Goal: Task Accomplishment & Management: Manage account settings

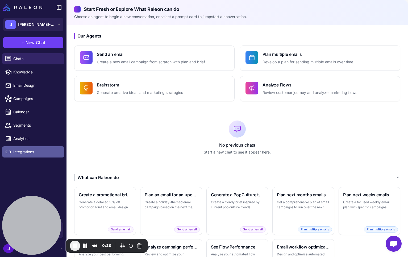
click at [21, 155] on span "Integrations" at bounding box center [36, 152] width 47 height 6
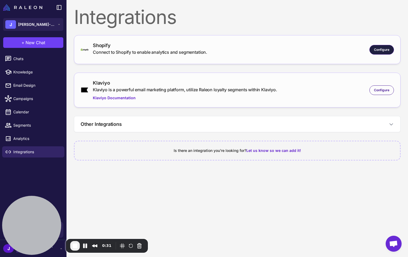
click at [381, 49] on span "Configure" at bounding box center [381, 49] width 15 height 5
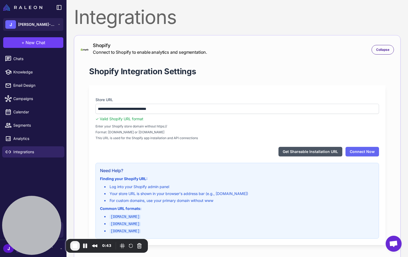
click at [310, 154] on button "Get Shareable Installation URL" at bounding box center [310, 152] width 64 height 10
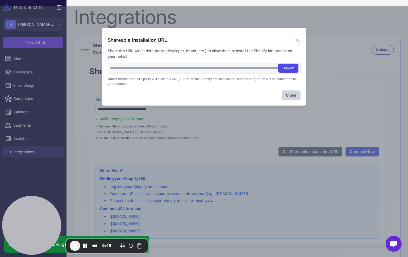
drag, startPoint x: 290, startPoint y: 68, endPoint x: 293, endPoint y: 67, distance: 3.5
click at [290, 68] on button "Copied!" at bounding box center [288, 68] width 20 height 9
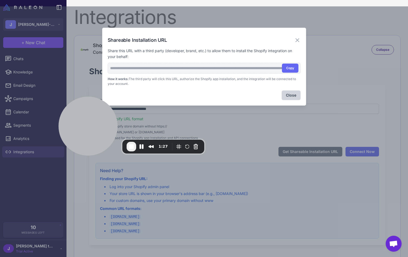
click at [297, 39] on icon at bounding box center [297, 40] width 6 height 6
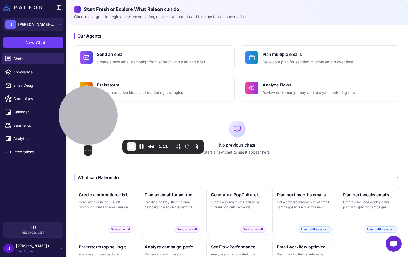
drag, startPoint x: 40, startPoint y: 219, endPoint x: 93, endPoint y: 123, distance: 110.1
click at [96, 120] on div at bounding box center [88, 115] width 59 height 59
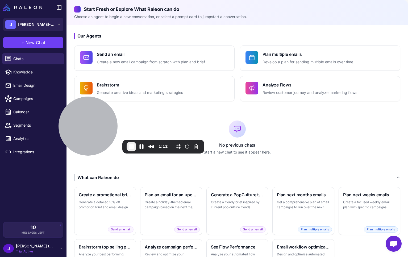
click at [21, 251] on span "Trial Active" at bounding box center [34, 251] width 37 height 5
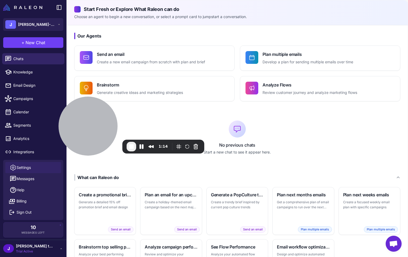
click at [25, 168] on span "Settings" at bounding box center [23, 168] width 14 height 6
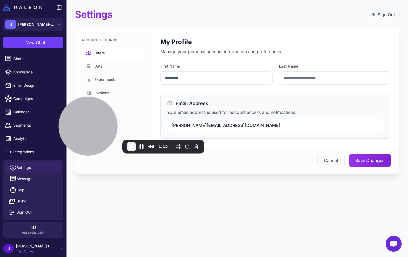
click at [102, 49] on link "Users" at bounding box center [114, 53] width 64 height 12
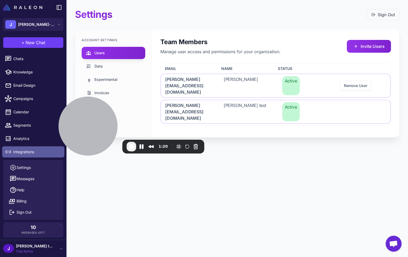
click at [20, 150] on span "Integrations" at bounding box center [36, 152] width 47 height 6
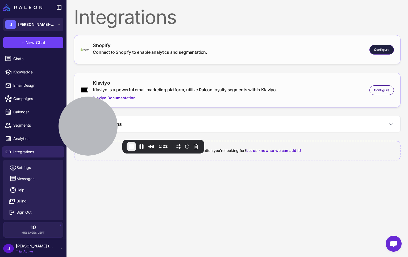
click at [375, 48] on span "Configure" at bounding box center [381, 49] width 15 height 5
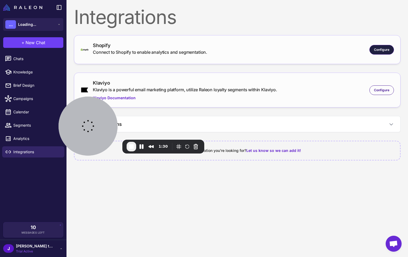
click at [373, 46] on div "Configure" at bounding box center [381, 50] width 24 height 10
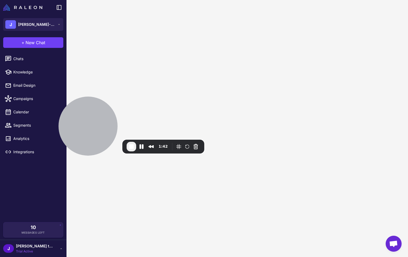
click at [21, 251] on span "Trial Active" at bounding box center [34, 251] width 37 height 5
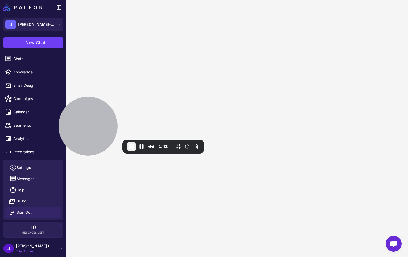
click at [23, 211] on span "Sign Out" at bounding box center [23, 212] width 15 height 6
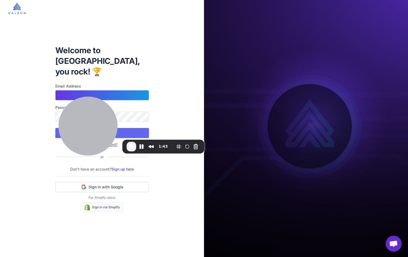
type input "**********"
click at [123, 90] on input "**********" at bounding box center [102, 95] width 94 height 10
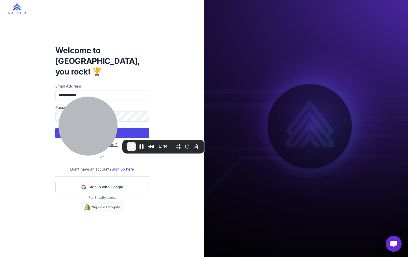
drag, startPoint x: 126, startPoint y: 244, endPoint x: 133, endPoint y: 125, distance: 119.1
click at [126, 239] on div "**********" at bounding box center [102, 128] width 204 height 257
click at [128, 128] on button "Sign In" at bounding box center [102, 133] width 94 height 10
